Goal: Information Seeking & Learning: Learn about a topic

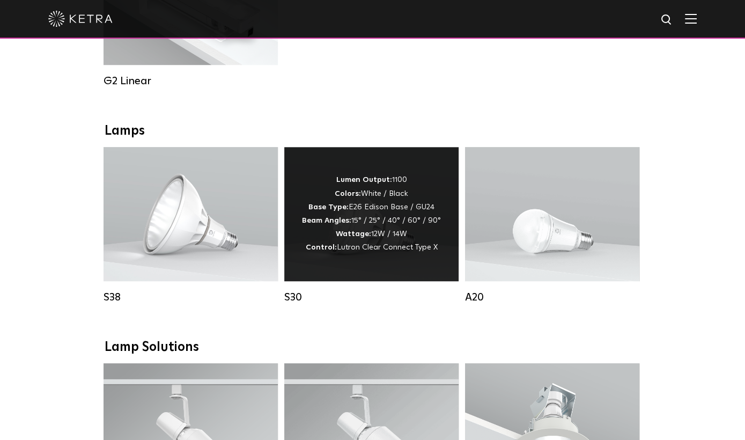
click at [356, 264] on div "Lumen Output: 1100 Colors: White / Black Base Type: E26 Edison Base / GU24 Beam…" at bounding box center [371, 214] width 174 height 134
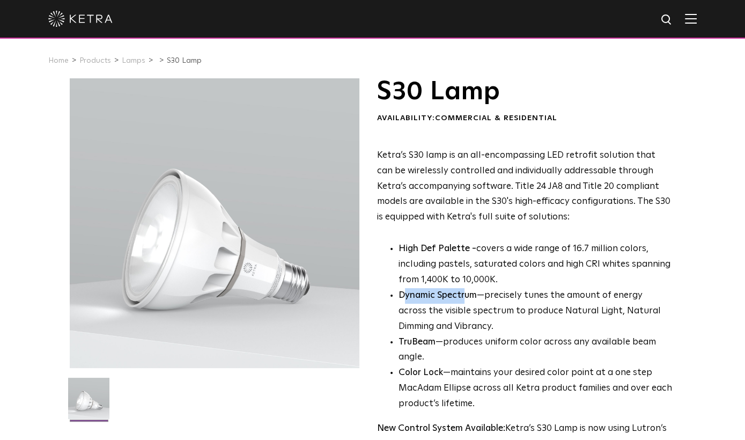
drag, startPoint x: 401, startPoint y: 298, endPoint x: 466, endPoint y: 298, distance: 64.9
click at [466, 298] on strong "Dynamic Spectrum" at bounding box center [438, 295] width 78 height 9
drag, startPoint x: 466, startPoint y: 298, endPoint x: 432, endPoint y: 300, distance: 33.9
click at [448, 300] on strong "Dynamic Spectrum" at bounding box center [438, 295] width 78 height 9
drag, startPoint x: 399, startPoint y: 298, endPoint x: 474, endPoint y: 300, distance: 74.6
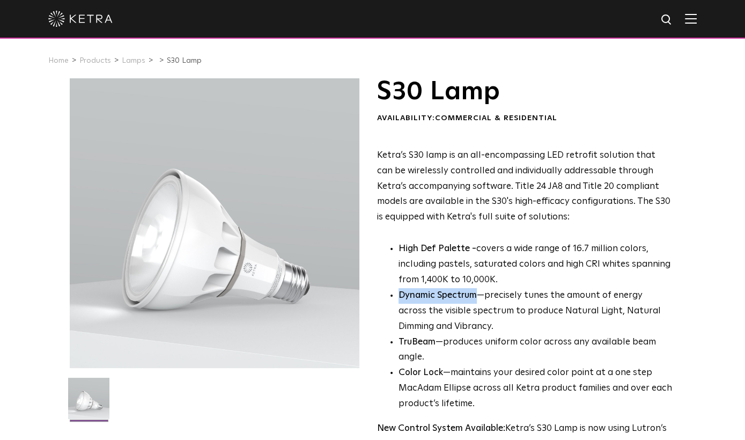
click at [474, 300] on strong "Dynamic Spectrum" at bounding box center [438, 295] width 78 height 9
copy strong "Dynamic Spectrum"
click at [32, 274] on div "S30 Lamp Availability: Commercial & Residential Ketra’s S30 lamp is an all-enco…" at bounding box center [372, 339] width 745 height 523
click at [31, 221] on div "S30 Lamp Availability: Commercial & Residential Ketra’s S30 lamp is an all-enco…" at bounding box center [372, 339] width 745 height 523
